Goal: Task Accomplishment & Management: Manage account settings

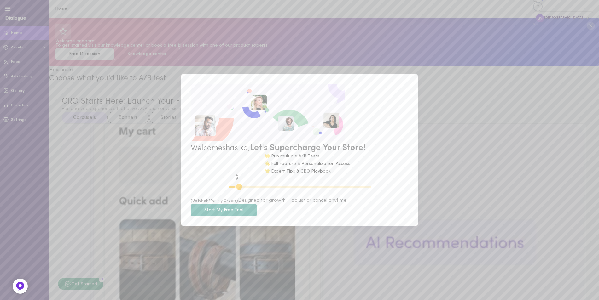
type input "1100"
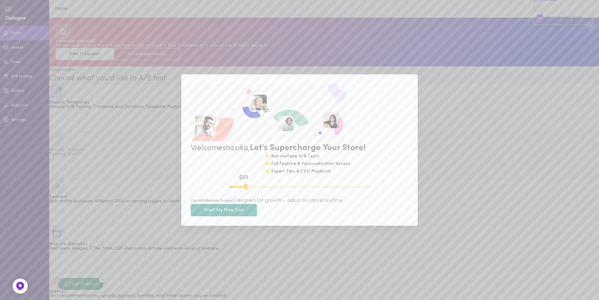
click at [257, 216] on button "Start My Free Trial" at bounding box center [224, 210] width 66 height 12
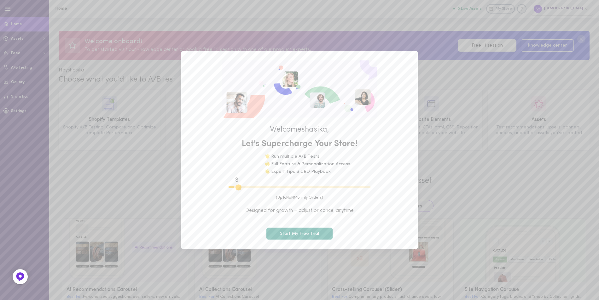
type input "1100"
click at [447, 70] on div "Welcome [PERSON_NAME] , Let's Supercharge Your Store! 🌟 Run multiple A/B Tests …" at bounding box center [299, 150] width 599 height 300
click at [289, 235] on button "Start My Free Trial" at bounding box center [299, 234] width 66 height 12
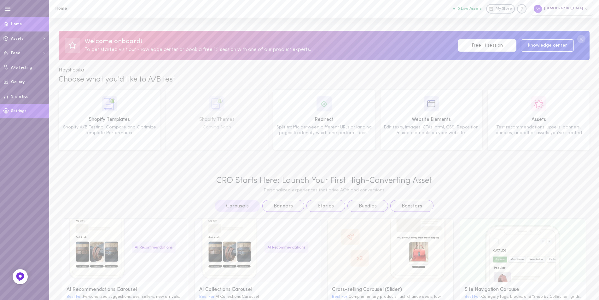
click at [32, 111] on link "Settings" at bounding box center [24, 111] width 49 height 14
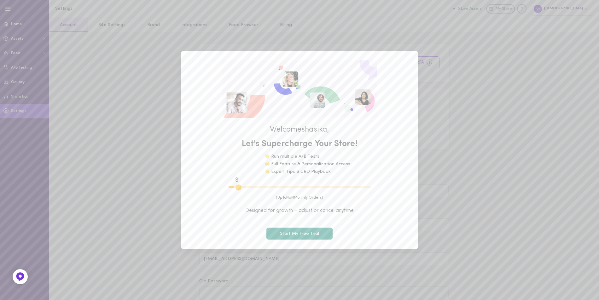
type input "1100"
